Goal: Information Seeking & Learning: Compare options

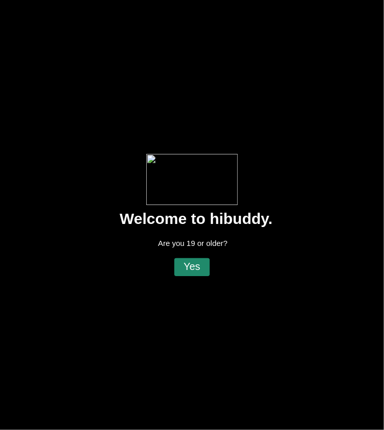
click at [193, 266] on flt-glass-pane at bounding box center [192, 215] width 384 height 430
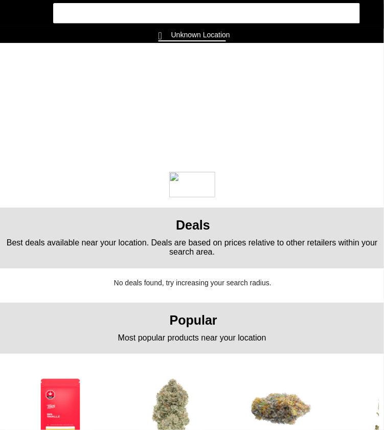
click at [184, 28] on flt-glass-pane at bounding box center [192, 215] width 384 height 430
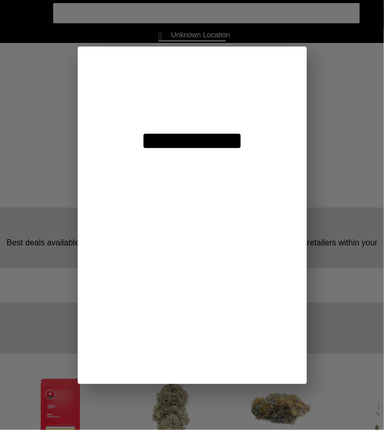
click at [199, 47] on flt-glass-pane at bounding box center [192, 215] width 384 height 430
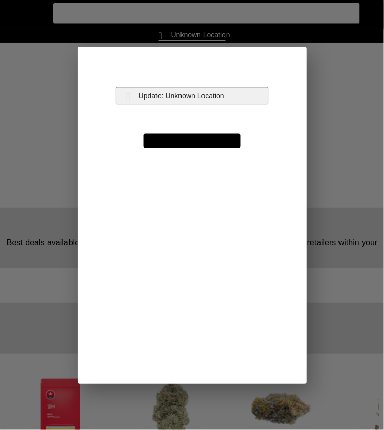
click at [178, 97] on flt-glass-pane at bounding box center [192, 215] width 384 height 430
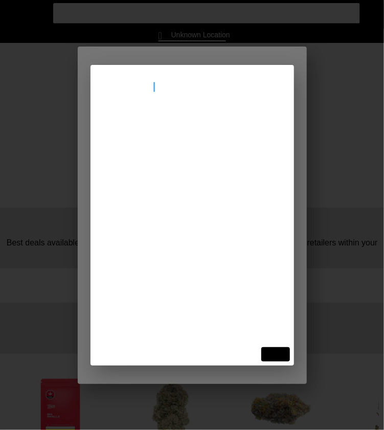
type input "[STREET_ADDRESS]"
click at [160, 139] on flt-glass-pane at bounding box center [192, 215] width 384 height 430
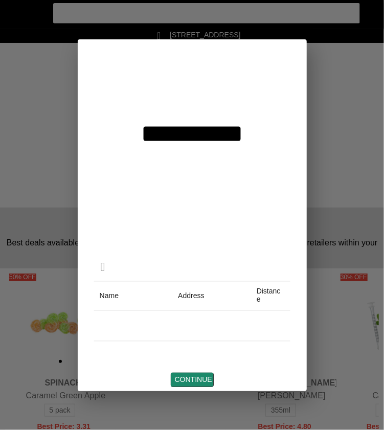
click at [198, 383] on flt-glass-pane at bounding box center [192, 215] width 384 height 430
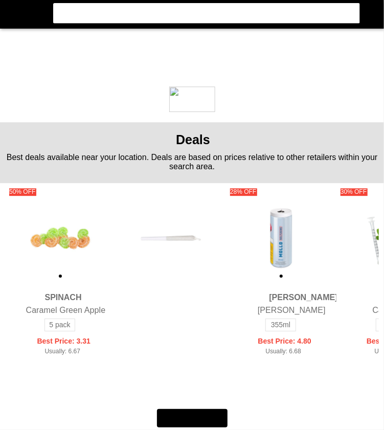
click at [180, 339] on flt-glass-pane at bounding box center [192, 215] width 384 height 430
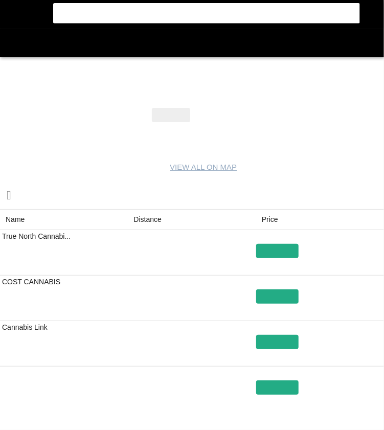
click at [155, 225] on flt-glass-pane at bounding box center [192, 215] width 384 height 430
click at [13, 17] on flt-glass-pane at bounding box center [192, 215] width 384 height 430
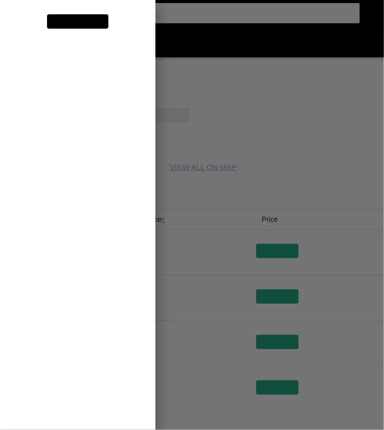
click at [119, 143] on flt-glass-pane at bounding box center [192, 215] width 384 height 430
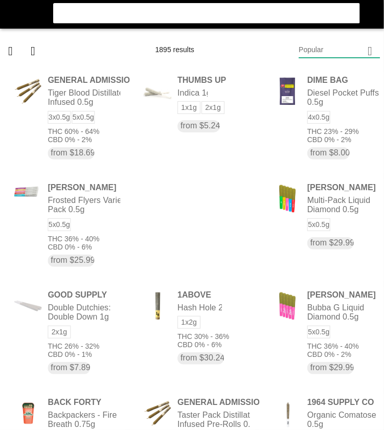
click at [322, 52] on flt-glass-pane at bounding box center [192, 215] width 384 height 430
click at [315, 329] on flt-glass-pane at bounding box center [192, 215] width 384 height 430
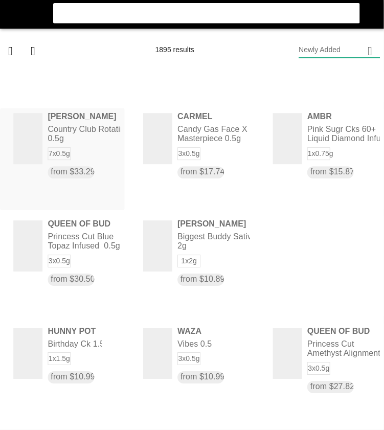
click at [70, 165] on flt-glass-pane at bounding box center [192, 215] width 384 height 430
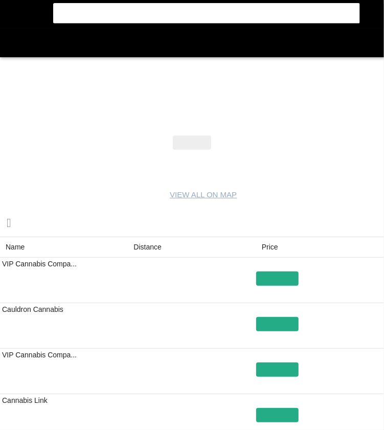
click at [141, 255] on flt-glass-pane at bounding box center [192, 215] width 384 height 430
click at [11, 45] on flt-glass-pane at bounding box center [192, 215] width 384 height 430
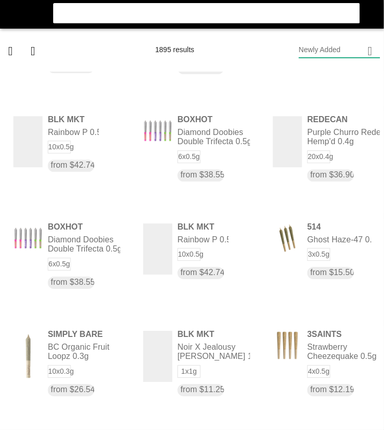
click at [325, 57] on flt-glass-pane at bounding box center [192, 215] width 384 height 430
click at [325, 80] on flt-glass-pane at bounding box center [192, 215] width 384 height 430
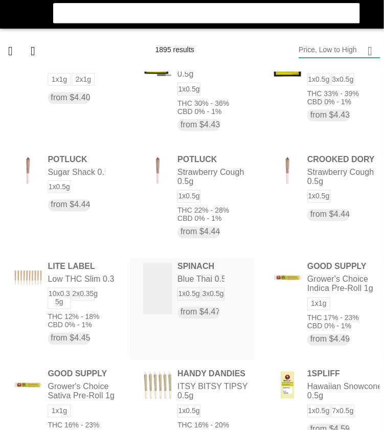
click at [208, 299] on flt-glass-pane at bounding box center [192, 215] width 384 height 430
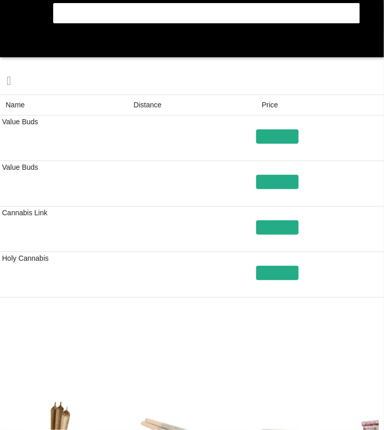
click at [147, 104] on flt-glass-pane at bounding box center [192, 215] width 384 height 430
click at [14, 42] on flt-glass-pane at bounding box center [192, 215] width 384 height 430
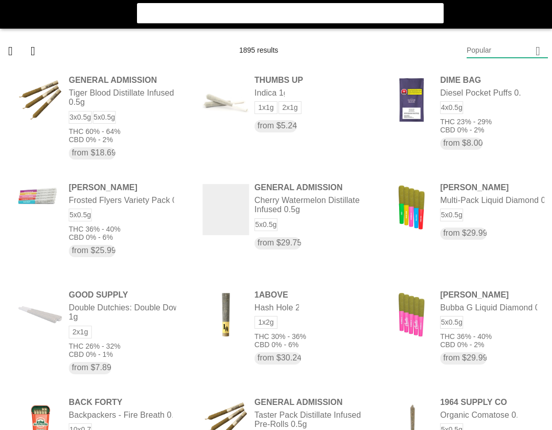
click at [497, 53] on flt-glass-pane at bounding box center [276, 215] width 552 height 430
click at [514, 77] on flt-glass-pane at bounding box center [276, 215] width 552 height 430
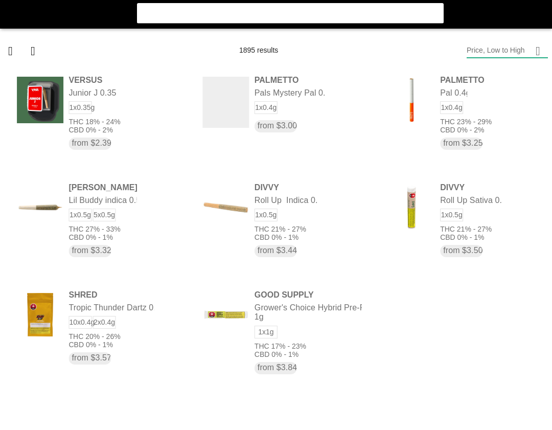
click at [512, 55] on flt-glass-pane at bounding box center [276, 215] width 552 height 430
